Goal: Information Seeking & Learning: Learn about a topic

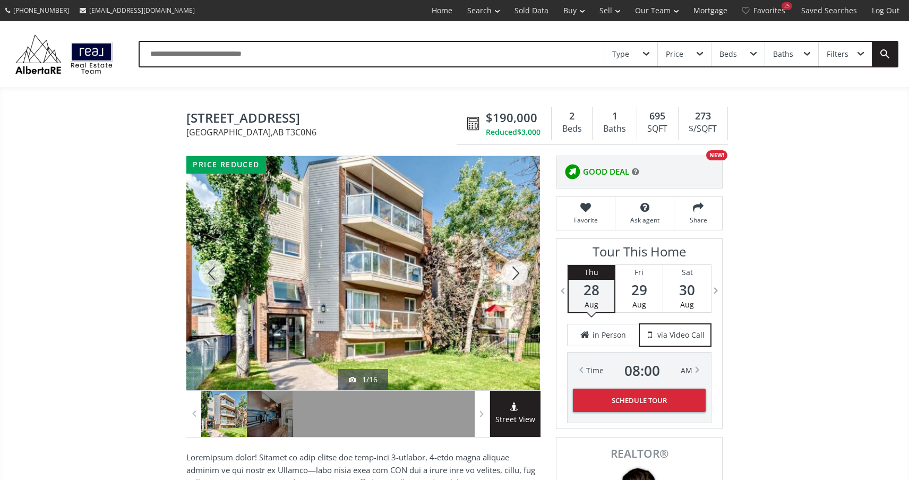
click at [519, 278] on div at bounding box center [514, 273] width 51 height 234
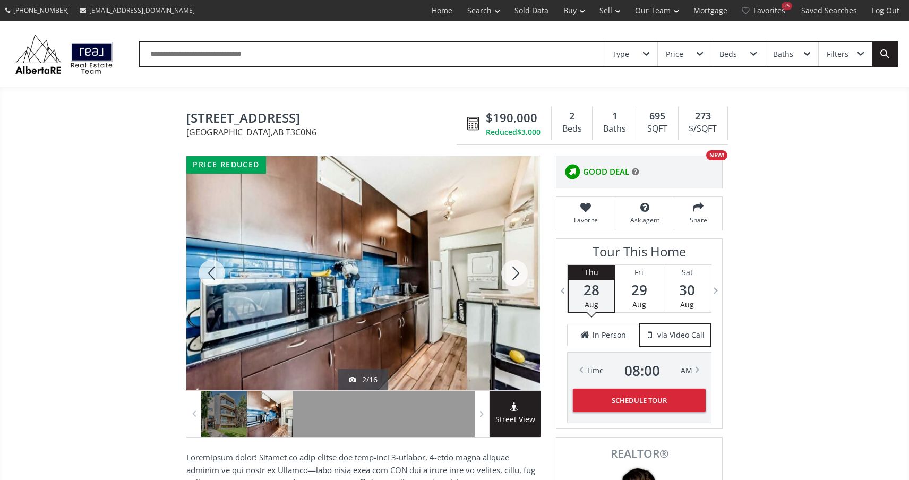
click at [517, 274] on div at bounding box center [514, 273] width 51 height 234
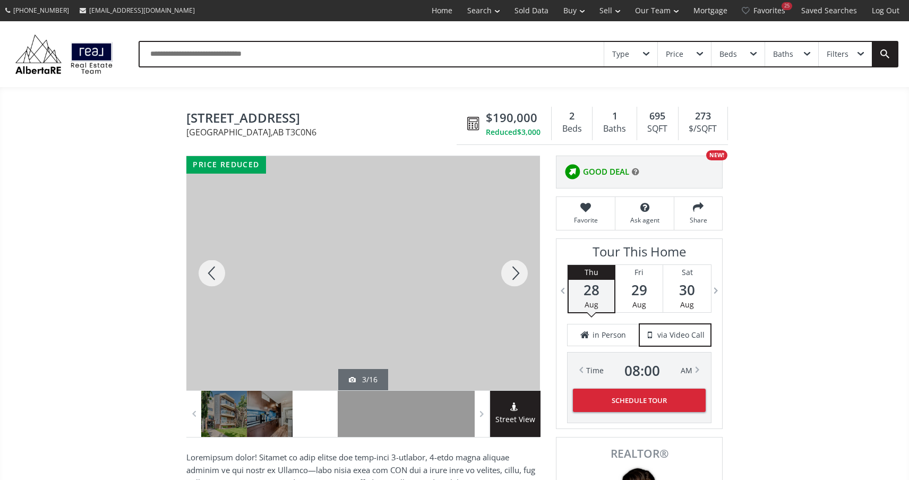
click at [517, 275] on div at bounding box center [514, 273] width 51 height 234
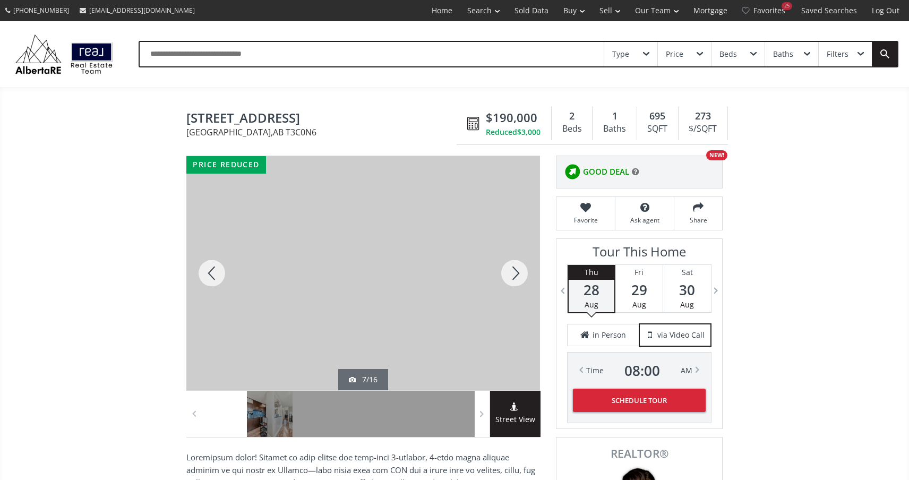
click at [517, 275] on div at bounding box center [514, 273] width 51 height 234
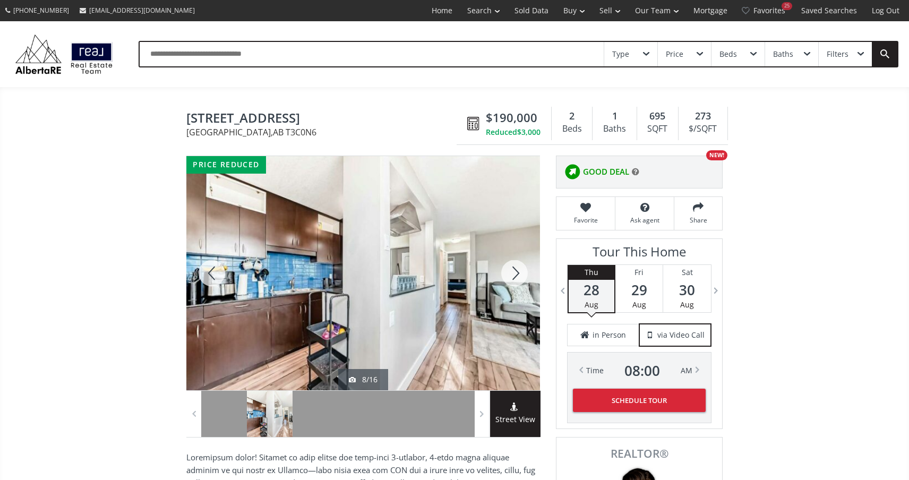
click at [517, 275] on div at bounding box center [514, 273] width 51 height 234
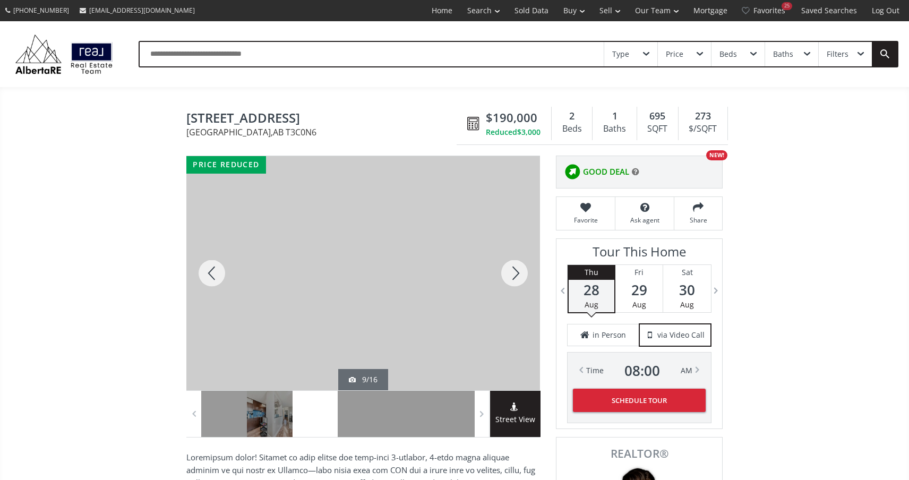
click at [517, 275] on div at bounding box center [514, 273] width 51 height 234
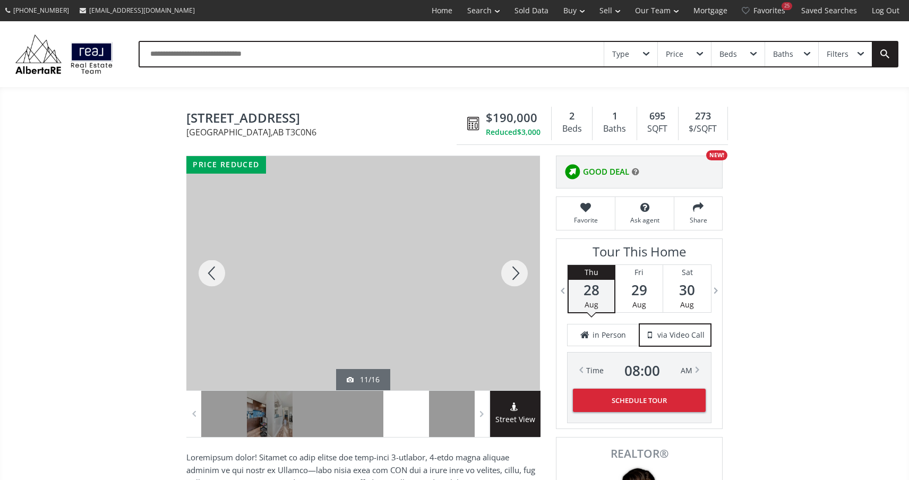
click at [517, 275] on div at bounding box center [514, 273] width 51 height 234
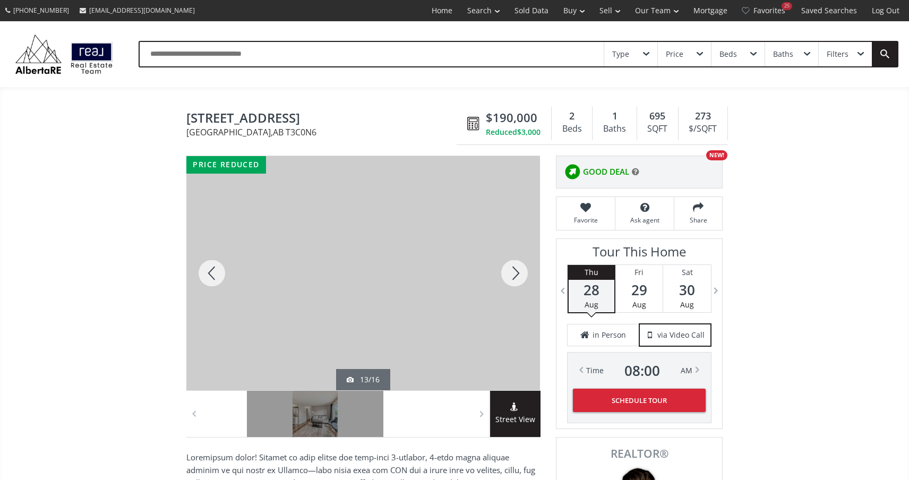
click at [517, 275] on div at bounding box center [514, 273] width 51 height 234
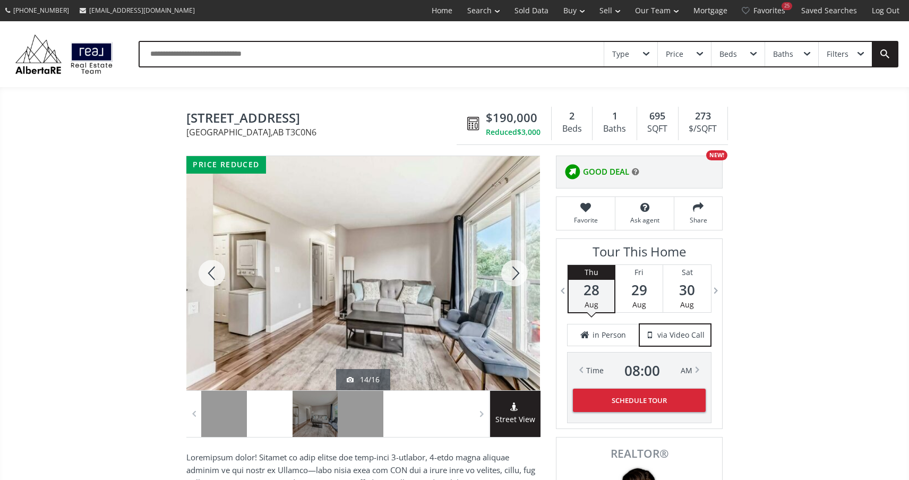
click at [517, 275] on div at bounding box center [514, 273] width 51 height 234
